Goal: Obtain resource: Download file/media

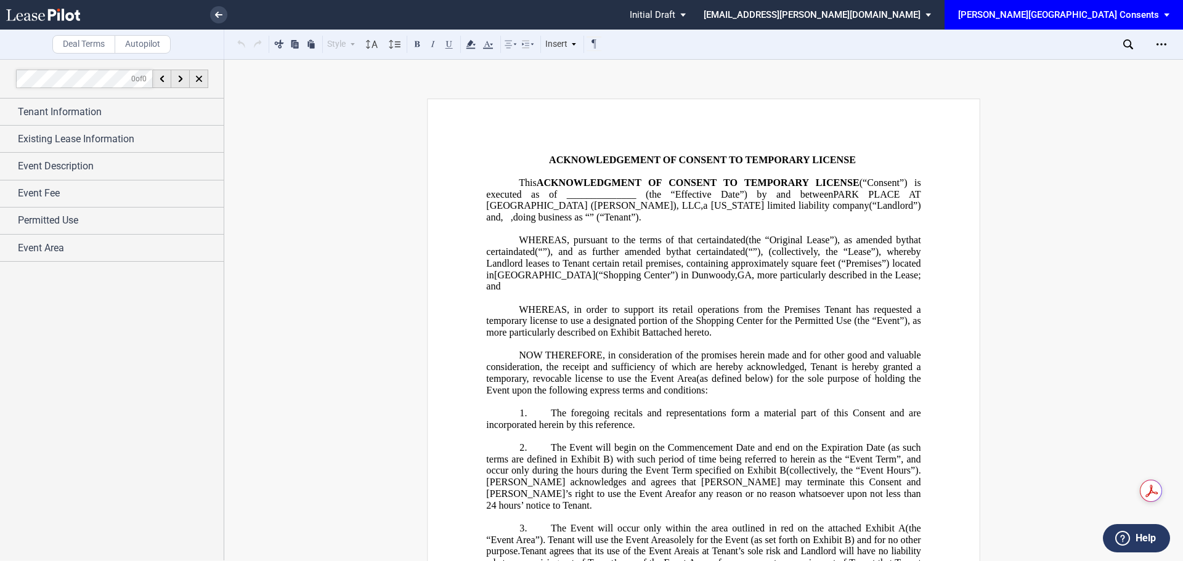
click at [38, 12] on icon at bounding box center [43, 15] width 74 height 12
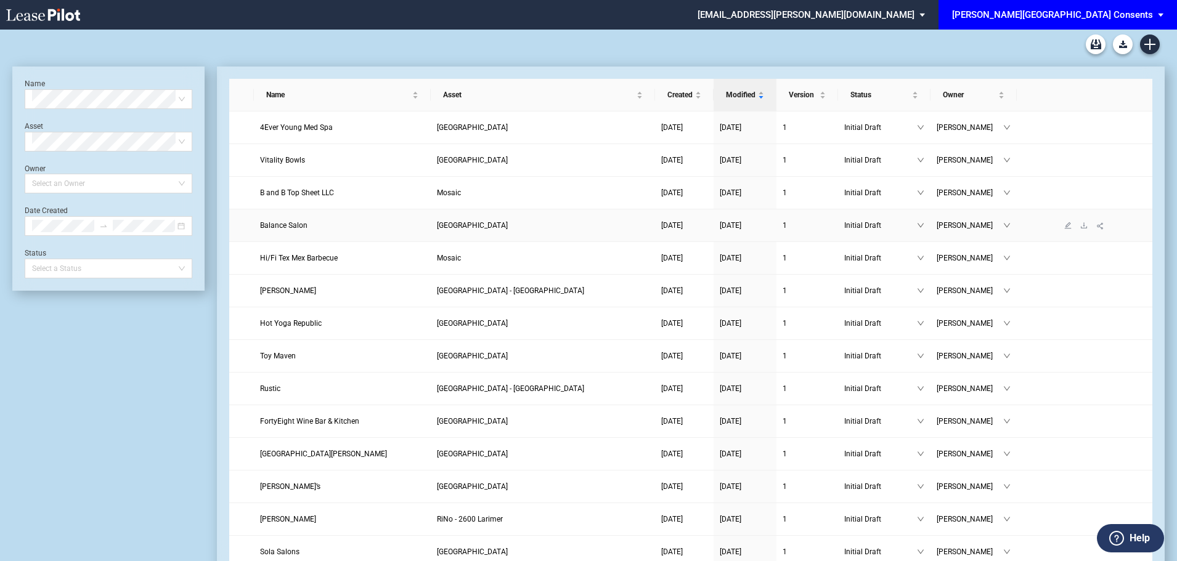
click at [275, 221] on span "Balance Salon" at bounding box center [283, 225] width 47 height 9
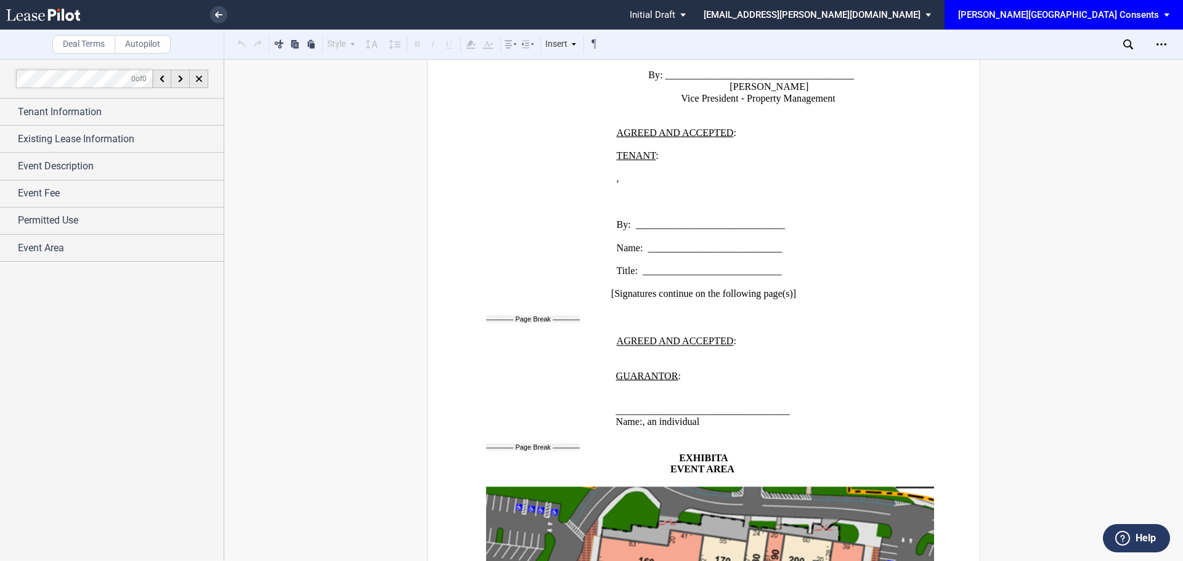
scroll to position [1551, 0]
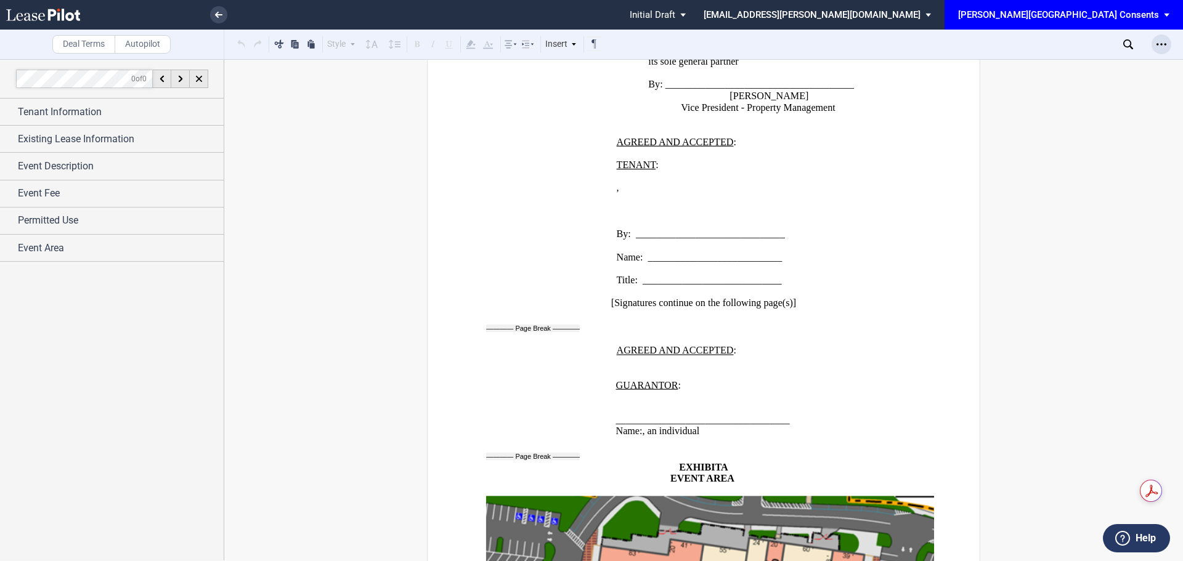
click at [1169, 45] on div "Open Lease options menu" at bounding box center [1162, 45] width 20 height 20
click at [1042, 70] on div "Download" at bounding box center [1090, 66] width 150 height 10
